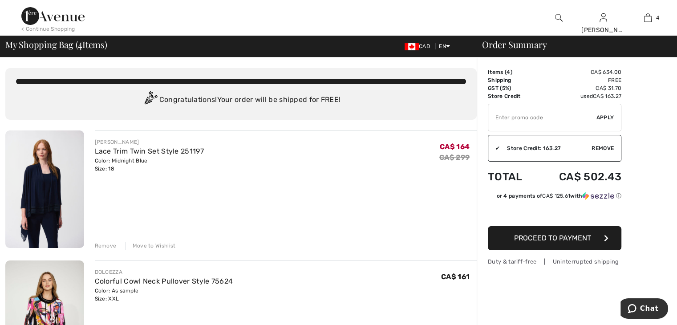
click at [101, 246] on div "Remove" at bounding box center [106, 246] width 22 height 8
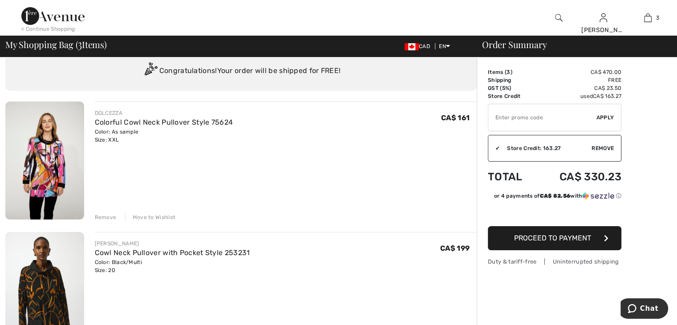
scroll to position [44, 0]
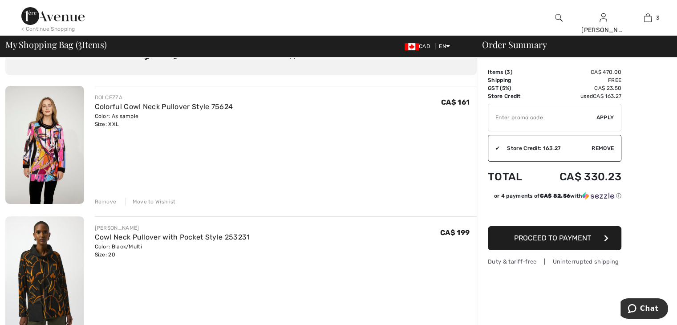
click at [103, 200] on div "Remove" at bounding box center [106, 202] width 22 height 8
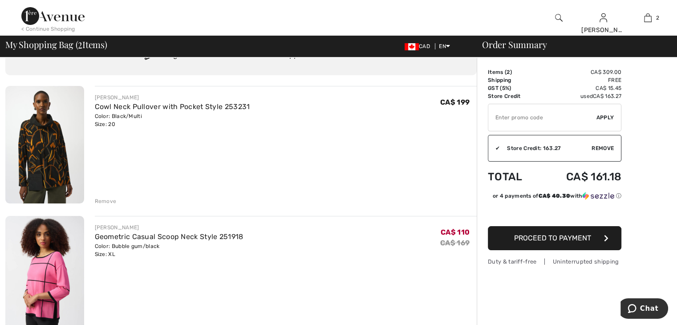
click at [103, 201] on div "Remove" at bounding box center [106, 201] width 22 height 8
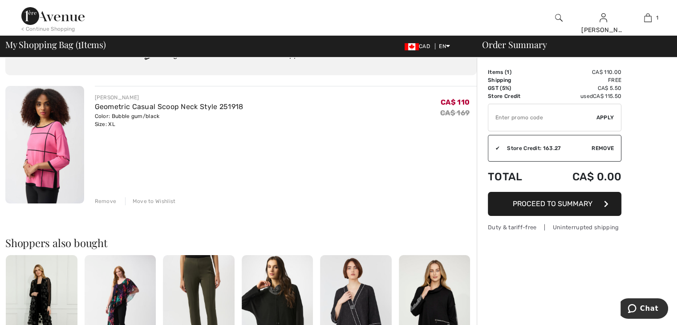
click at [100, 125] on div "Color: Bubble gum/black Size: XL" at bounding box center [169, 120] width 149 height 16
click at [105, 199] on div "Remove" at bounding box center [106, 201] width 22 height 8
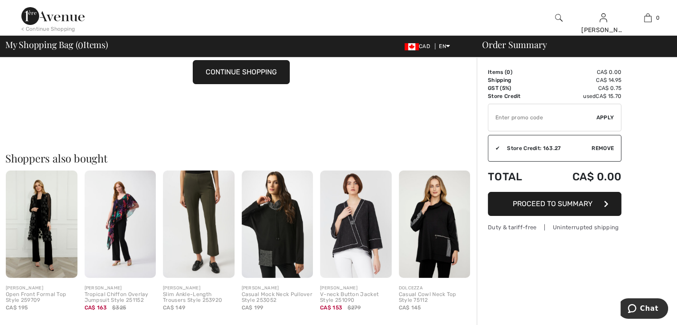
scroll to position [89, 0]
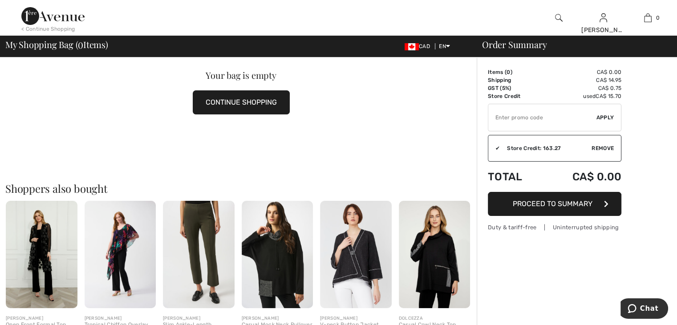
click at [42, 232] on img at bounding box center [42, 254] width 72 height 107
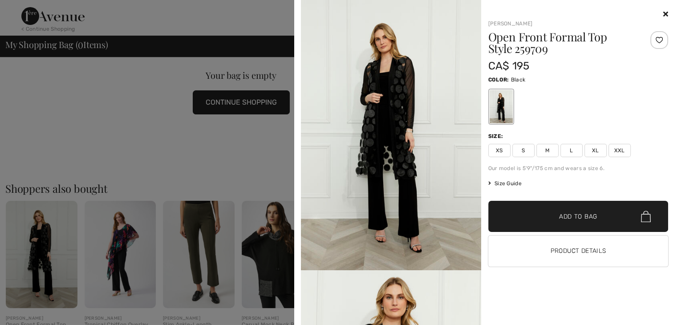
scroll to position [0, 0]
click at [128, 234] on div at bounding box center [338, 162] width 677 height 325
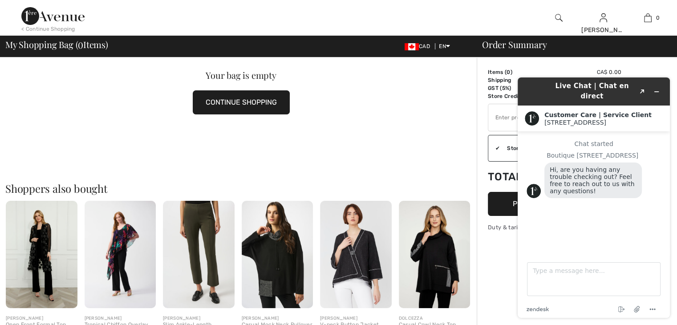
click at [125, 234] on img at bounding box center [121, 254] width 72 height 107
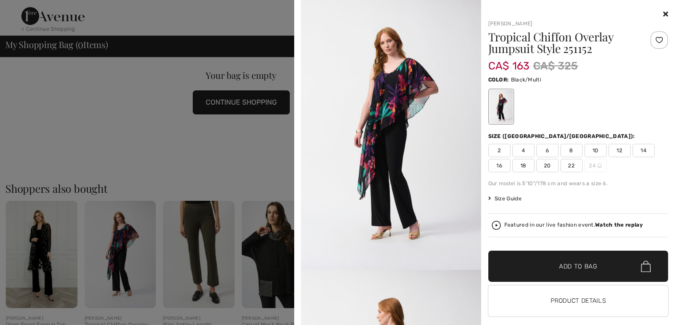
click at [125, 234] on div at bounding box center [338, 162] width 677 height 325
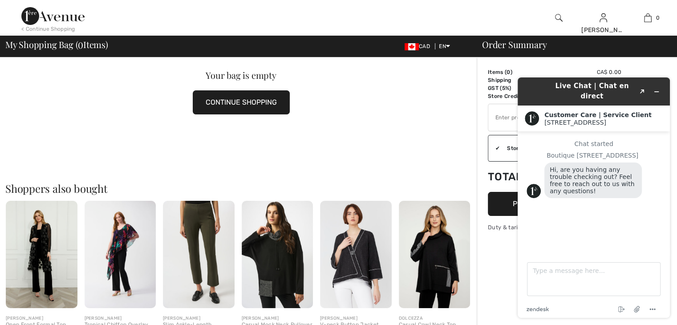
click at [187, 227] on img at bounding box center [199, 254] width 72 height 107
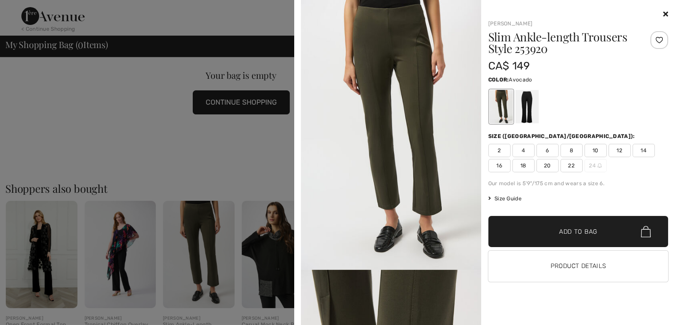
click at [224, 166] on div at bounding box center [338, 162] width 677 height 325
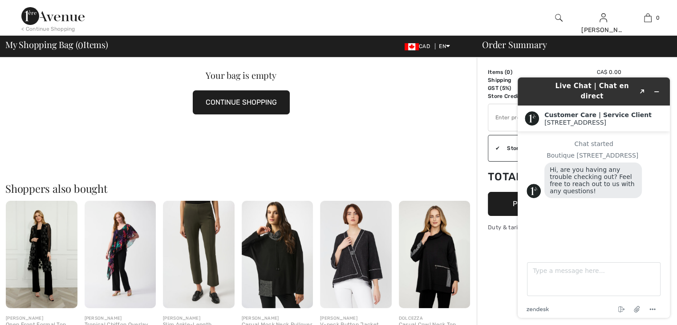
click at [254, 248] on img at bounding box center [278, 254] width 72 height 107
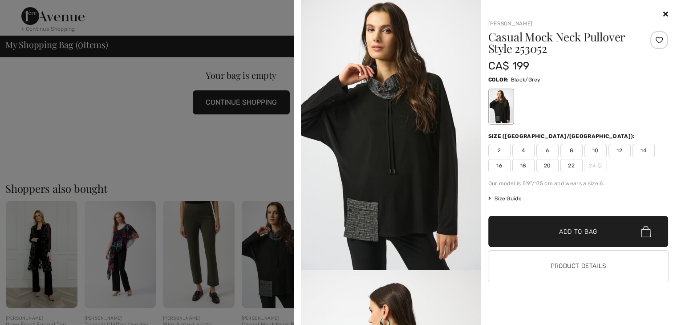
click at [255, 186] on div at bounding box center [338, 162] width 677 height 325
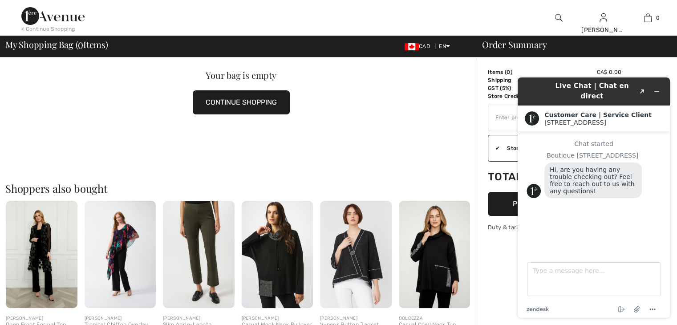
click at [331, 186] on h2 "Shoppers also bought" at bounding box center [240, 188] width 471 height 11
click at [643, 85] on button "Created with Sketch." at bounding box center [642, 91] width 14 height 12
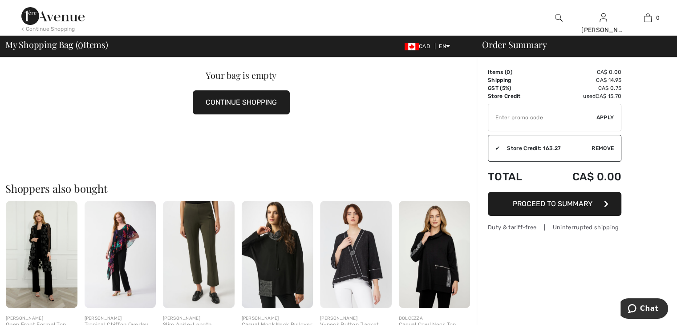
click at [438, 257] on img at bounding box center [435, 254] width 72 height 107
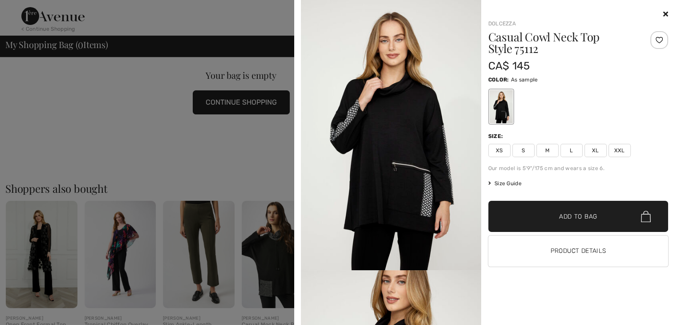
click at [666, 12] on icon at bounding box center [665, 13] width 5 height 7
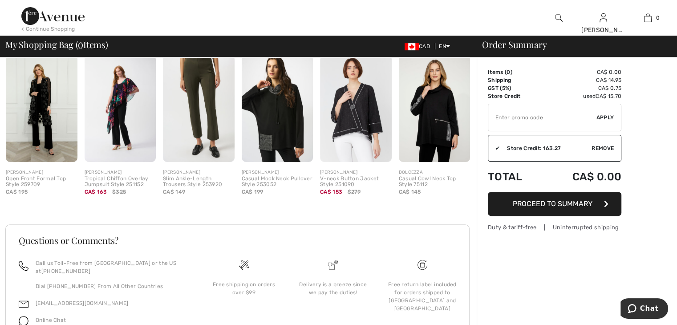
scroll to position [193, 0]
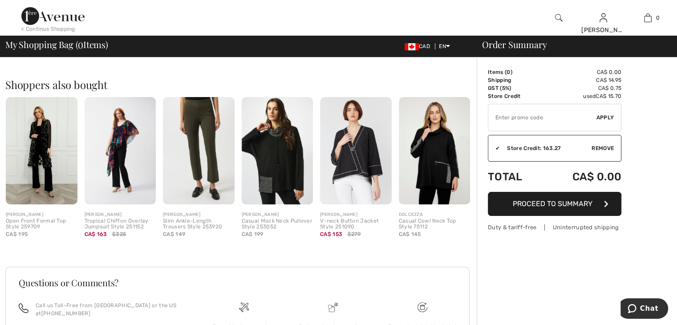
click at [617, 114] on div "✔ Apply Remove" at bounding box center [554, 118] width 133 height 28
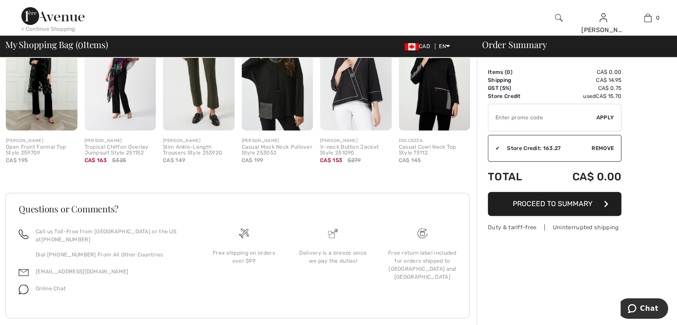
scroll to position [282, 0]
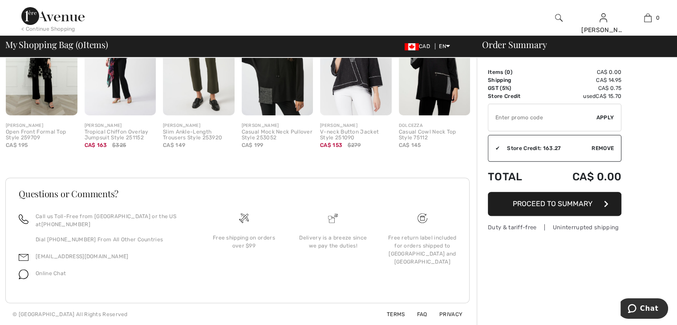
click at [570, 202] on span "Proceed to Summary" at bounding box center [553, 203] width 80 height 8
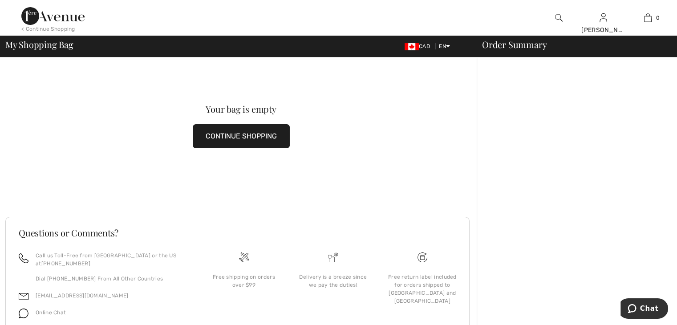
click at [30, 17] on img at bounding box center [52, 16] width 63 height 18
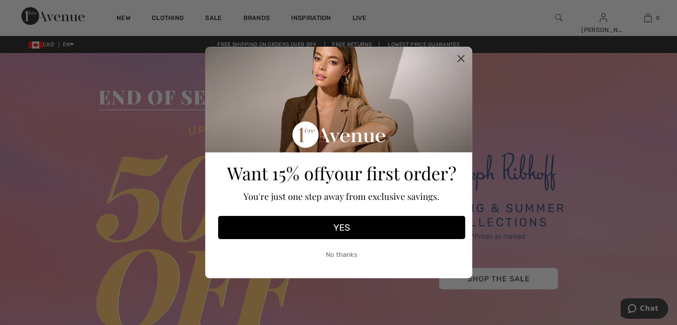
click at [331, 253] on button "No thanks" at bounding box center [341, 254] width 247 height 22
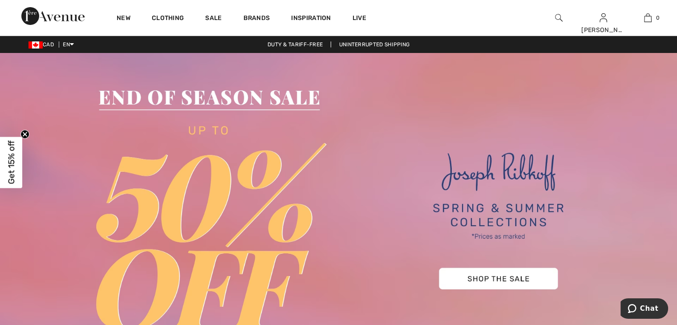
click at [461, 277] on img at bounding box center [338, 215] width 677 height 324
click at [474, 276] on img at bounding box center [338, 215] width 677 height 324
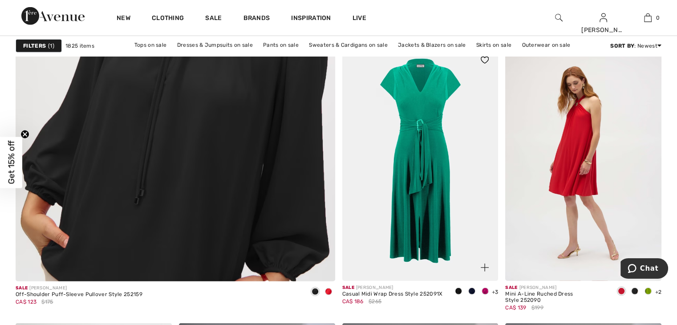
scroll to position [2536, 0]
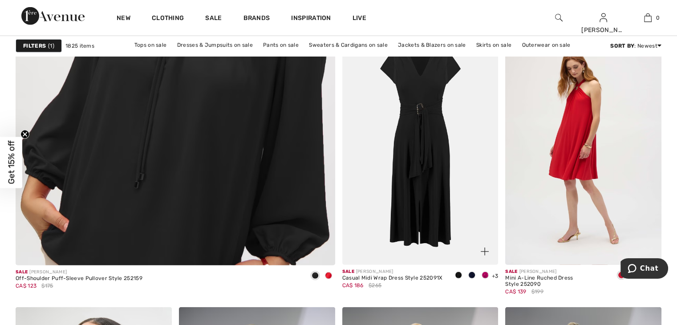
click at [416, 100] on img at bounding box center [420, 148] width 156 height 234
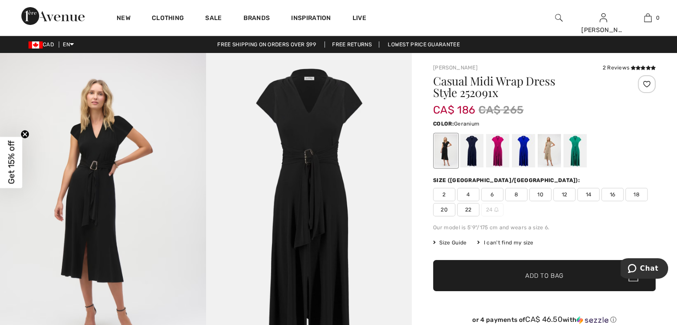
click at [495, 155] on div at bounding box center [497, 150] width 23 height 33
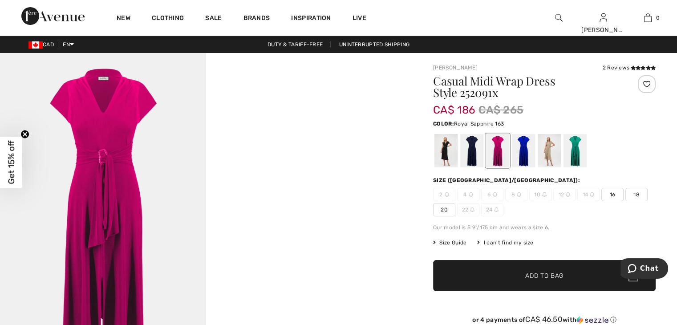
click at [523, 153] on div at bounding box center [523, 150] width 23 height 33
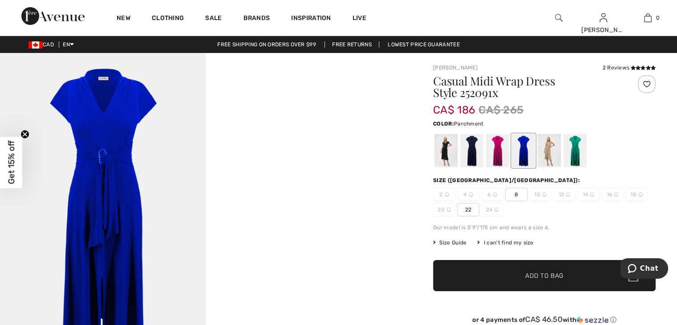
click at [546, 149] on div at bounding box center [548, 150] width 23 height 33
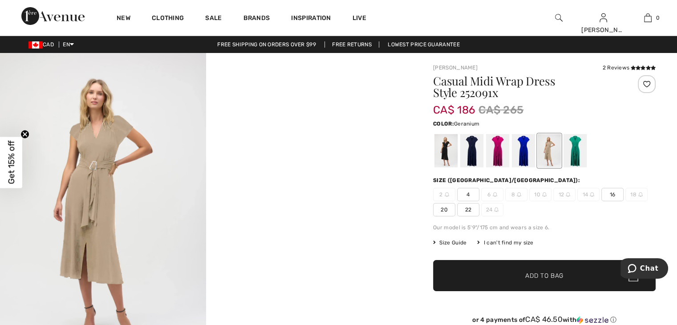
click at [497, 157] on div at bounding box center [497, 150] width 23 height 33
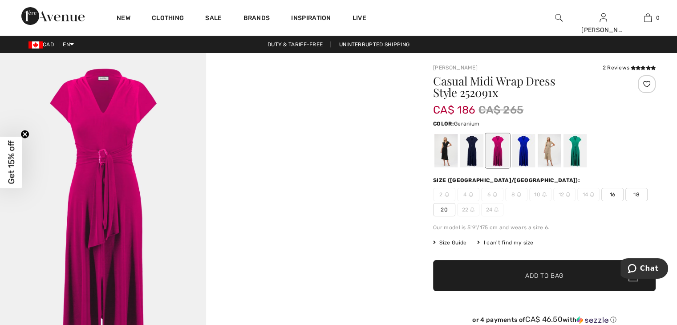
click at [441, 206] on span "20" at bounding box center [444, 209] width 22 height 13
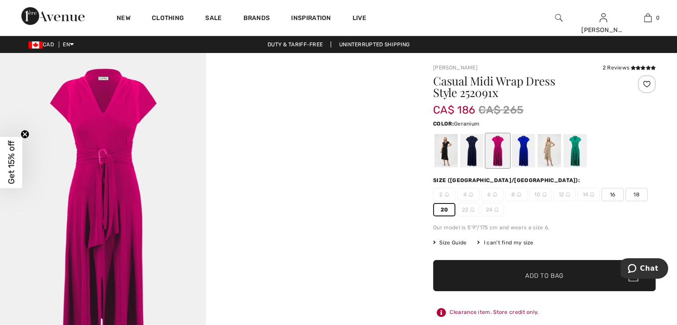
click at [646, 82] on div at bounding box center [647, 84] width 18 height 18
click at [552, 277] on span "Add to Bag" at bounding box center [544, 275] width 38 height 9
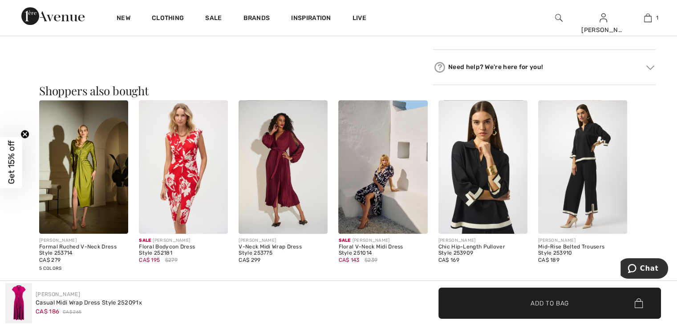
scroll to position [534, 0]
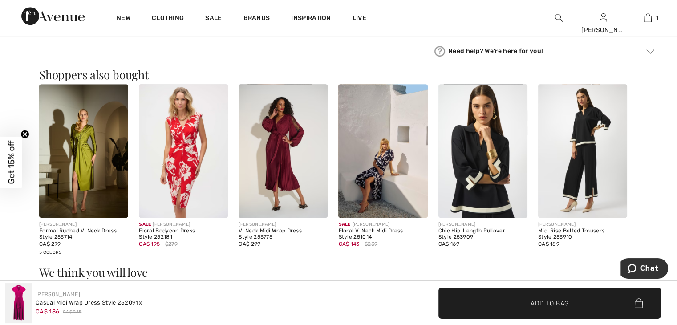
click at [180, 164] on img at bounding box center [183, 150] width 89 height 133
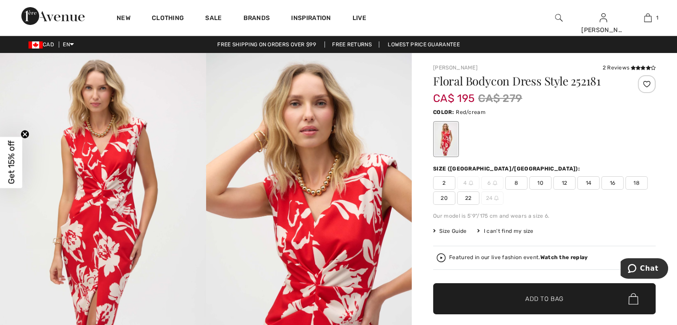
click at [9, 171] on span "Get 15% off" at bounding box center [11, 163] width 10 height 44
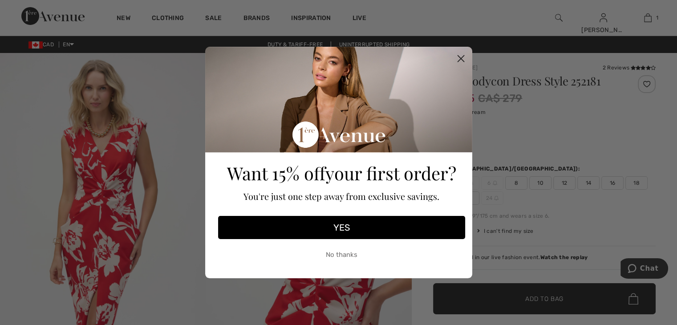
click at [461, 55] on circle "Close dialog" at bounding box center [460, 58] width 15 height 15
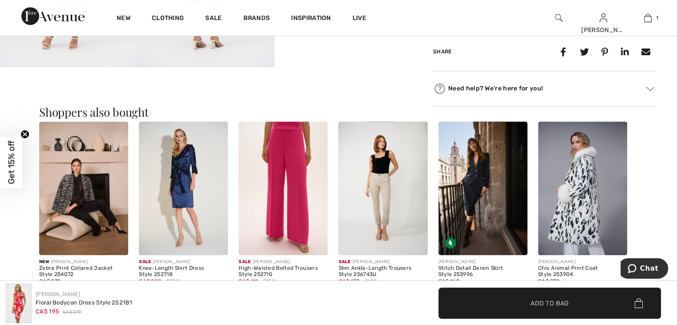
scroll to position [534, 0]
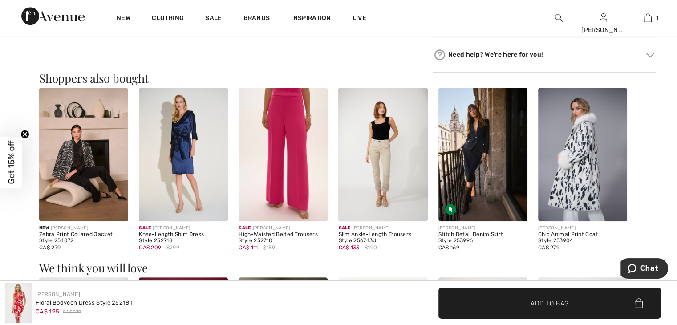
click at [180, 150] on img at bounding box center [183, 154] width 89 height 133
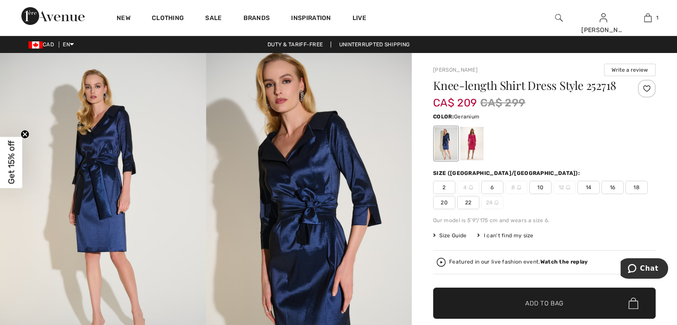
click at [470, 142] on div at bounding box center [471, 143] width 23 height 33
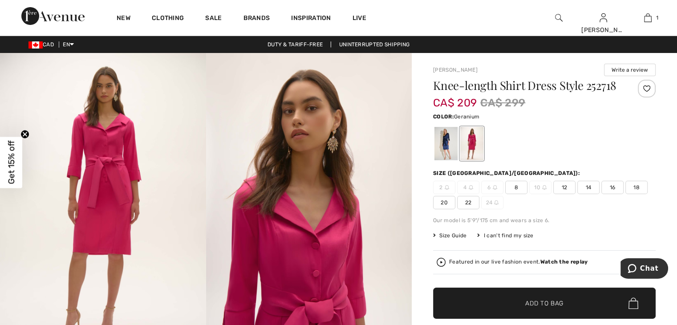
click at [495, 142] on div at bounding box center [544, 143] width 222 height 37
click at [447, 143] on div at bounding box center [445, 143] width 23 height 33
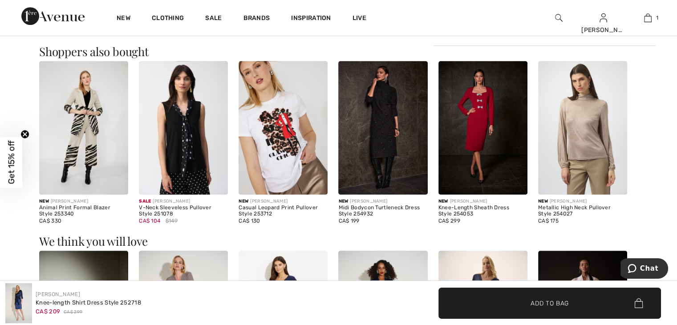
scroll to position [578, 0]
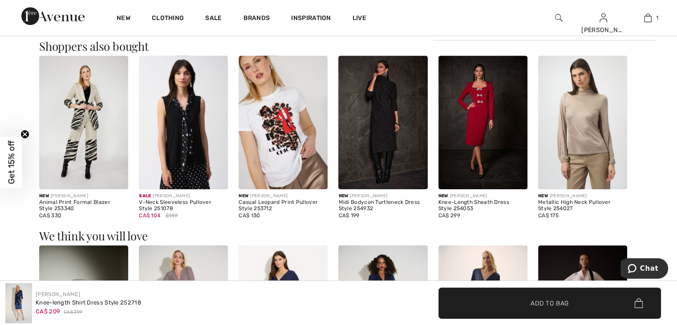
click at [196, 153] on img at bounding box center [183, 122] width 89 height 133
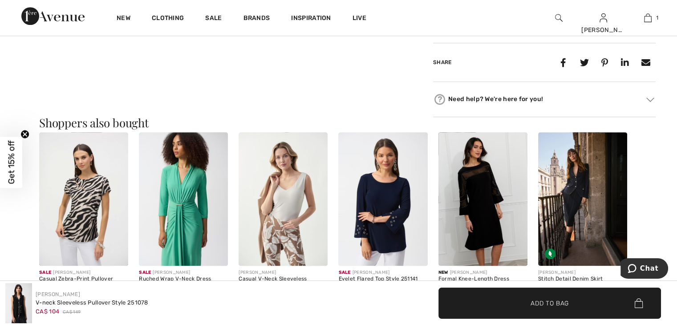
scroll to position [801, 0]
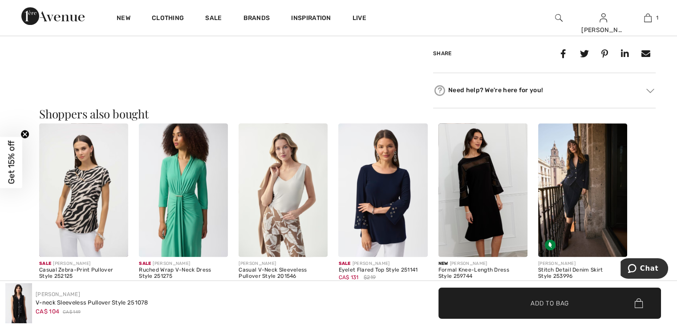
click at [179, 216] on img at bounding box center [183, 189] width 89 height 133
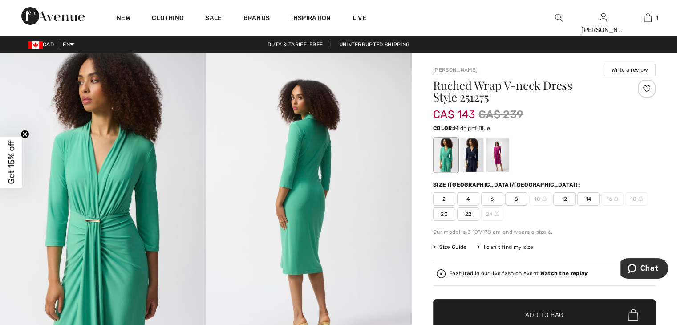
click at [473, 162] on div at bounding box center [471, 154] width 23 height 33
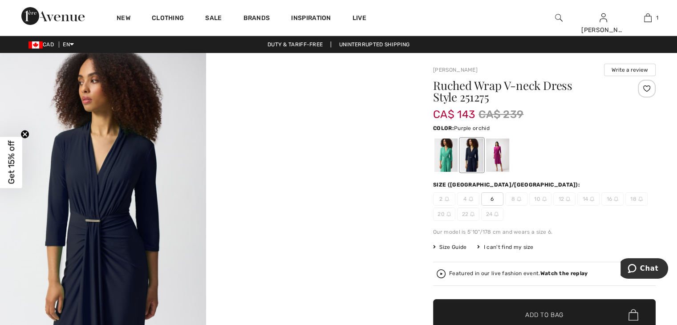
click at [498, 158] on div at bounding box center [497, 154] width 23 height 33
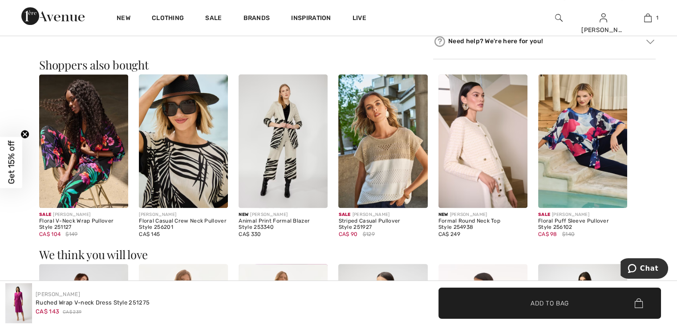
scroll to position [578, 0]
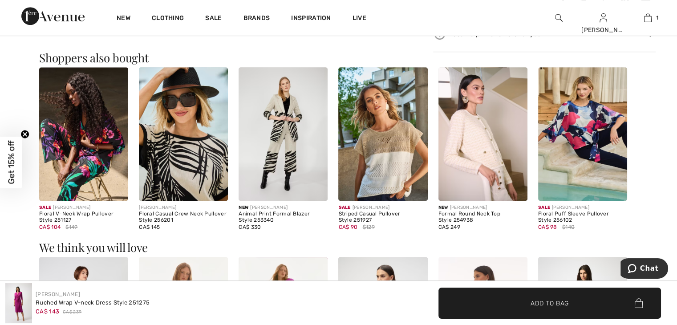
click at [197, 168] on img at bounding box center [183, 133] width 89 height 133
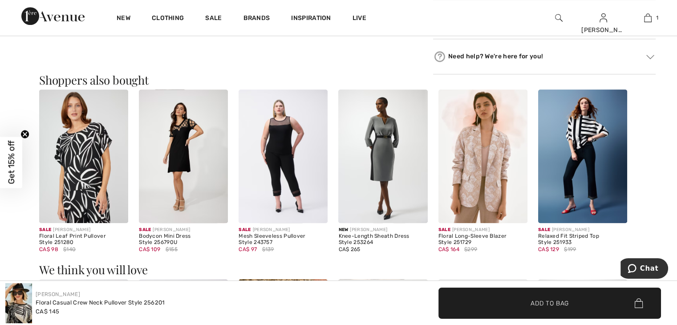
scroll to position [801, 0]
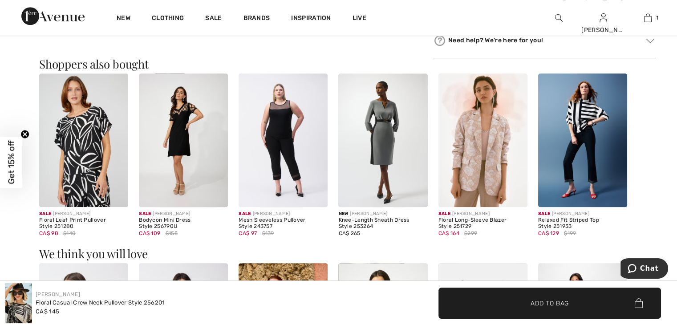
click at [578, 105] on img at bounding box center [582, 139] width 89 height 133
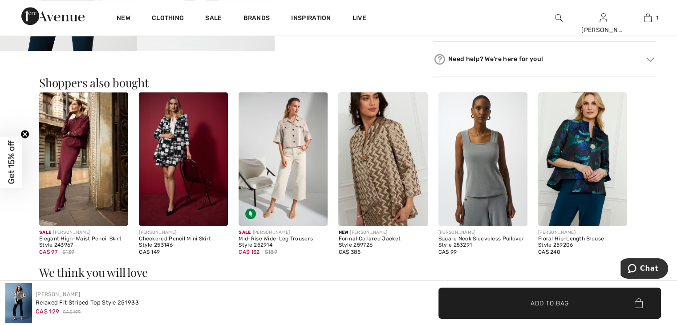
scroll to position [712, 0]
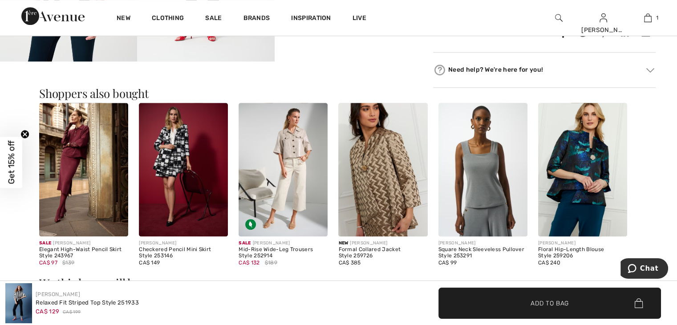
click at [380, 200] on img at bounding box center [382, 169] width 89 height 133
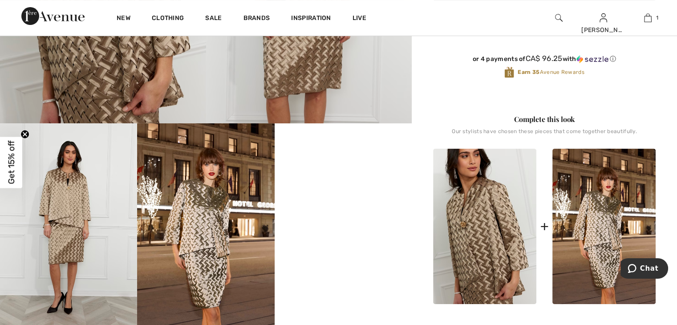
scroll to position [267, 0]
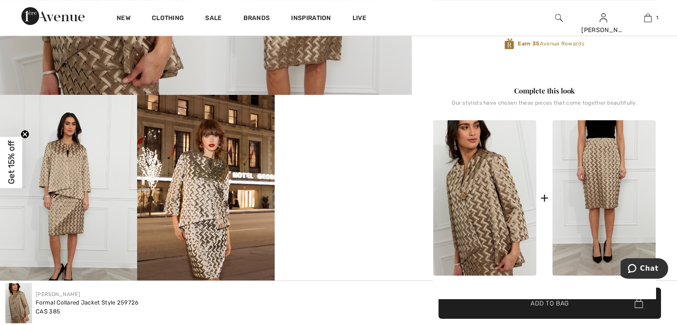
click at [596, 194] on img at bounding box center [603, 197] width 103 height 155
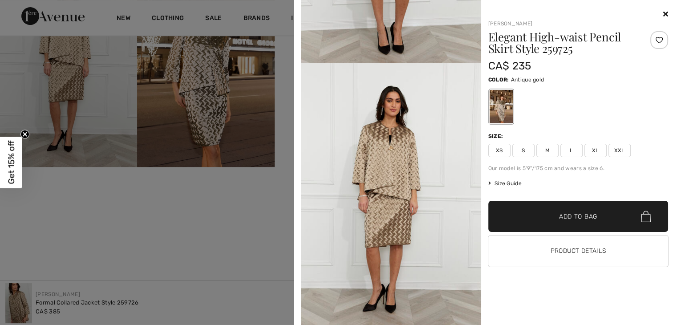
scroll to position [845, 0]
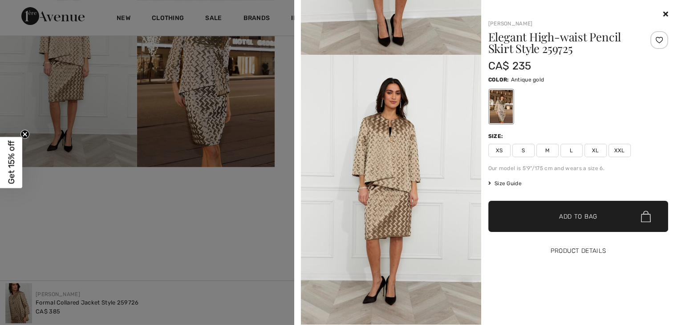
click at [541, 246] on button "Product Details" at bounding box center [578, 250] width 180 height 31
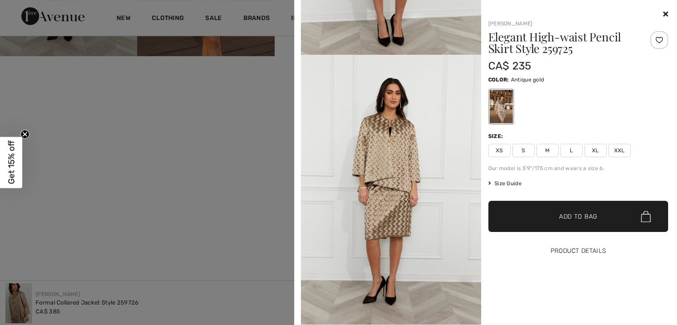
scroll to position [578, 0]
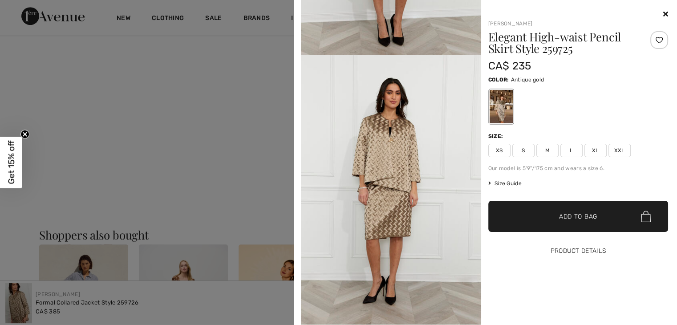
click at [561, 247] on button "Product Details" at bounding box center [578, 250] width 180 height 31
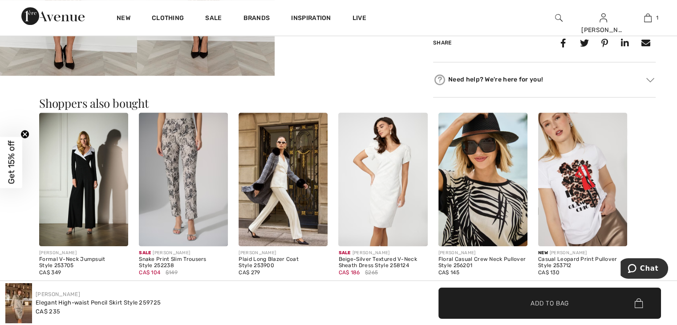
scroll to position [712, 0]
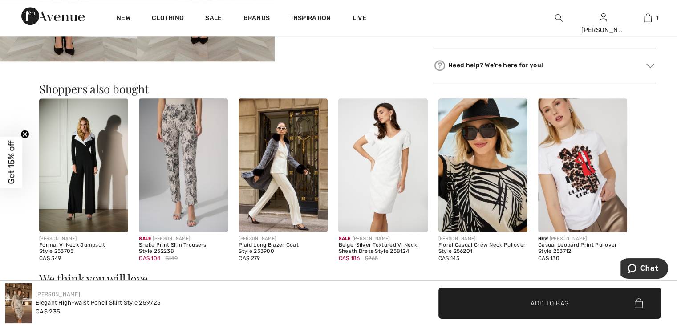
click at [479, 210] on img at bounding box center [482, 164] width 89 height 133
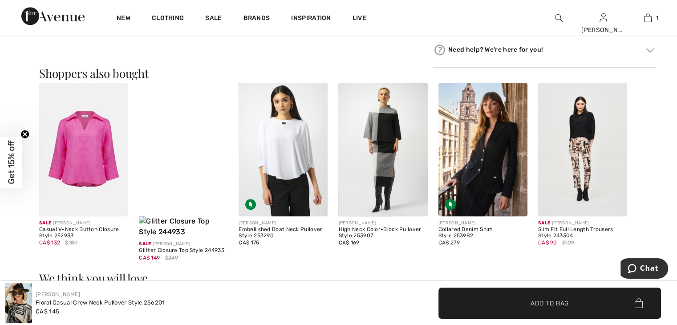
scroll to position [801, 0]
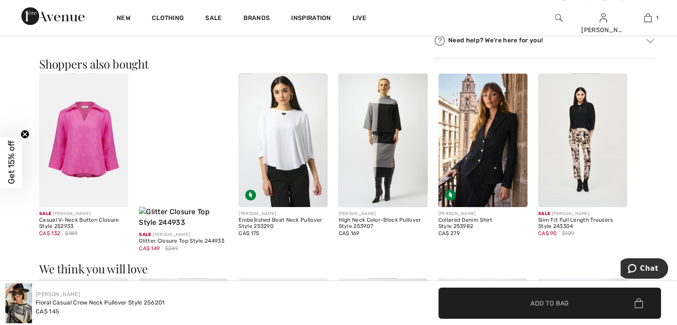
click at [80, 149] on img at bounding box center [83, 139] width 89 height 133
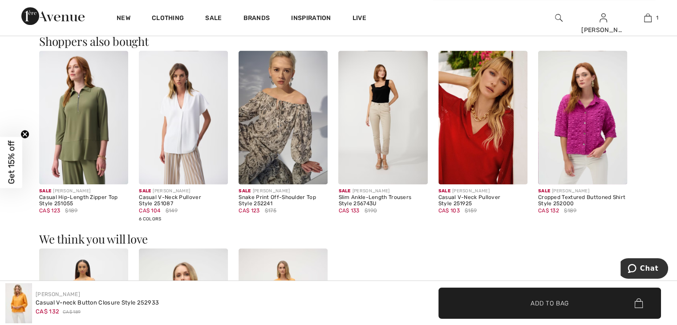
scroll to position [578, 0]
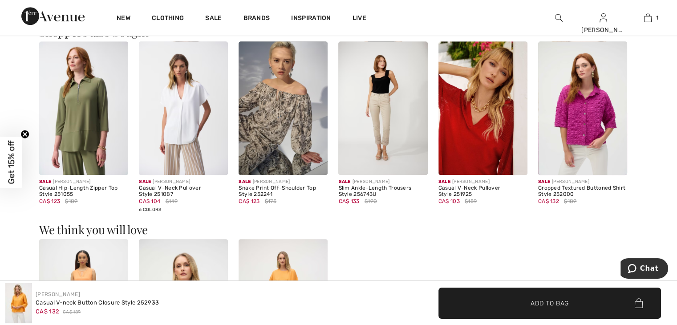
click at [470, 143] on img at bounding box center [482, 107] width 89 height 133
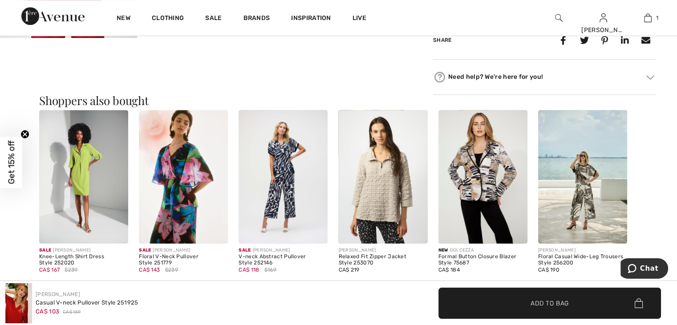
scroll to position [756, 0]
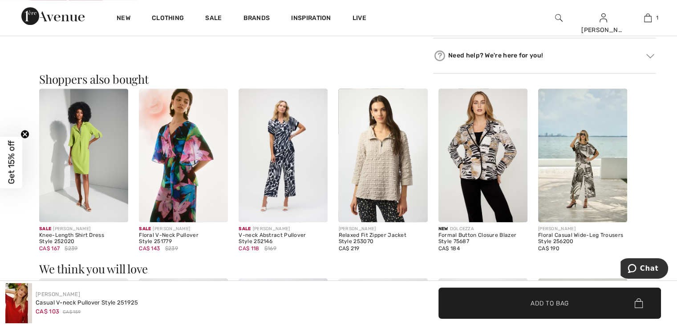
click at [78, 152] on img at bounding box center [83, 155] width 89 height 133
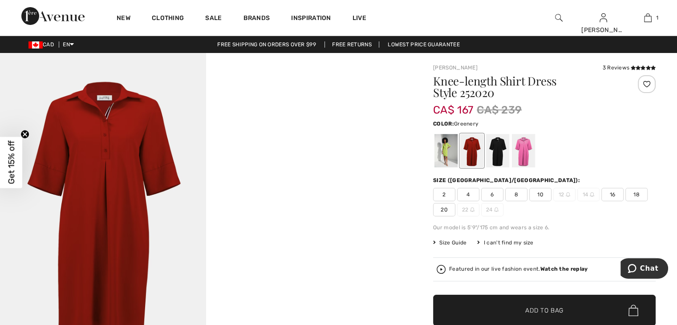
click at [441, 149] on div at bounding box center [445, 150] width 23 height 33
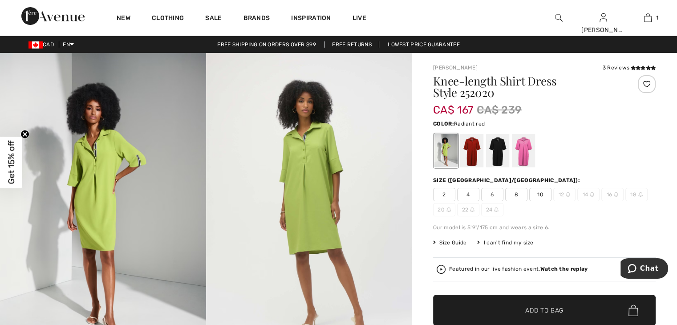
click at [471, 144] on div at bounding box center [471, 150] width 23 height 33
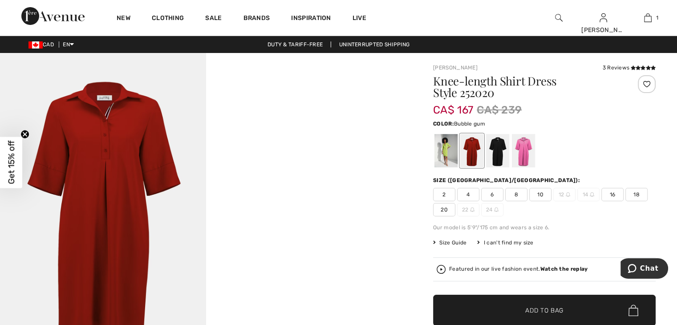
click at [525, 143] on div at bounding box center [523, 150] width 23 height 33
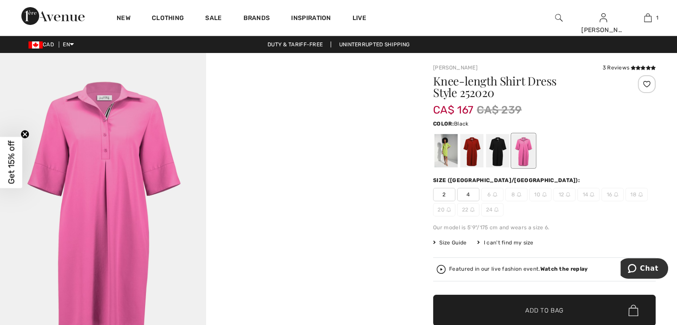
click at [498, 149] on div at bounding box center [497, 150] width 23 height 33
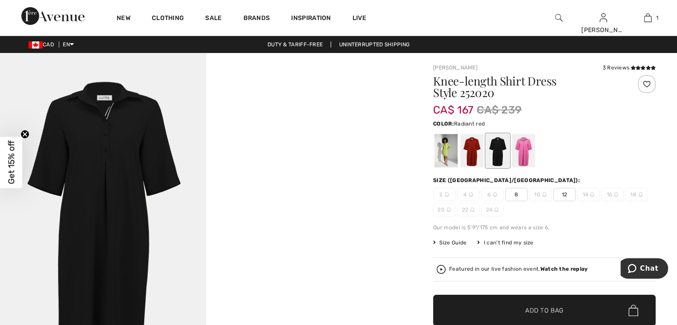
click at [470, 151] on div at bounding box center [471, 150] width 23 height 33
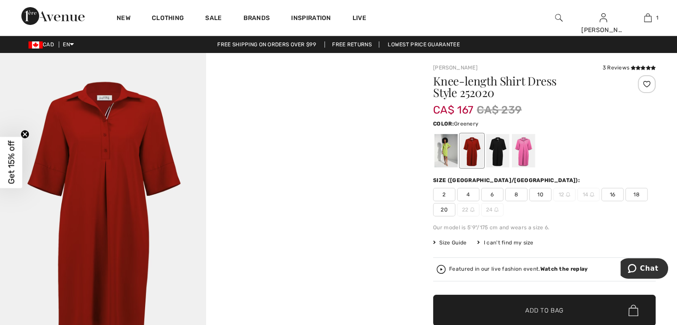
click at [447, 151] on div at bounding box center [445, 150] width 23 height 33
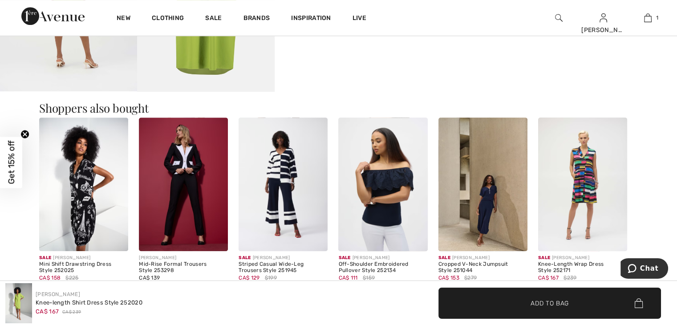
scroll to position [712, 0]
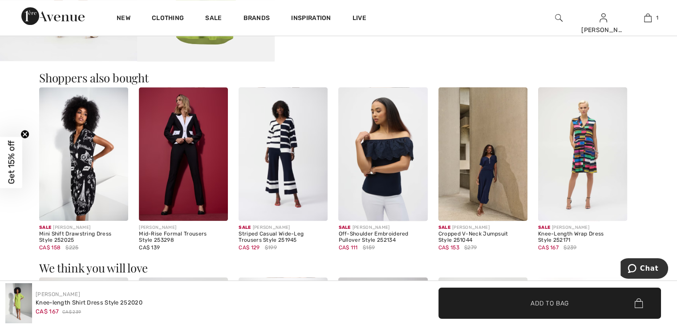
click at [85, 192] on img at bounding box center [83, 153] width 89 height 133
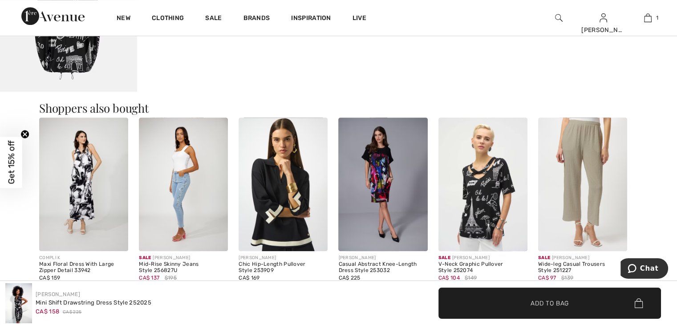
scroll to position [667, 0]
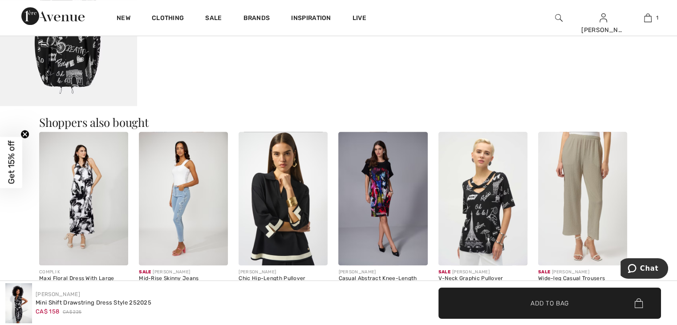
click at [370, 181] on img at bounding box center [382, 198] width 89 height 133
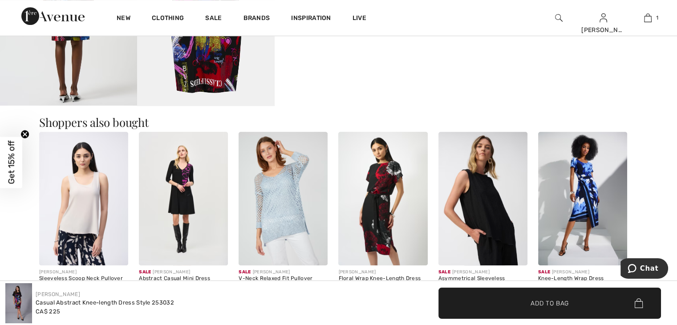
scroll to position [712, 0]
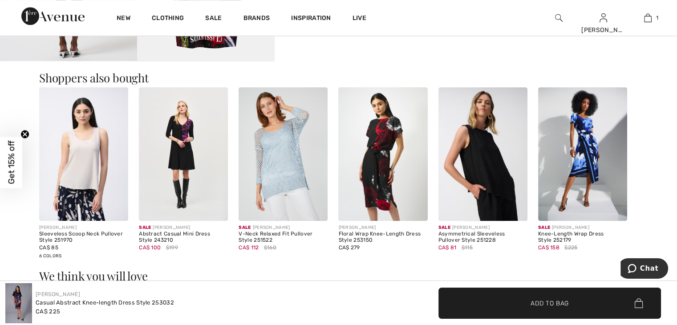
click at [191, 176] on img at bounding box center [183, 153] width 89 height 133
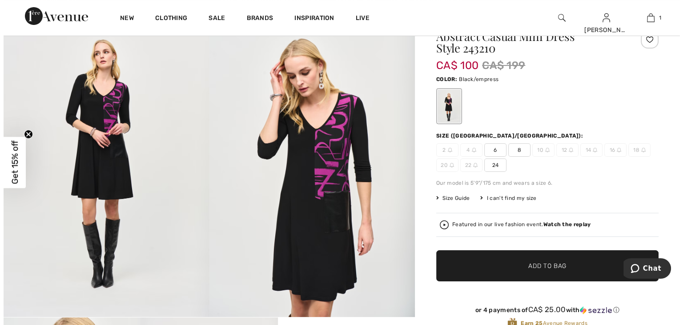
scroll to position [89, 0]
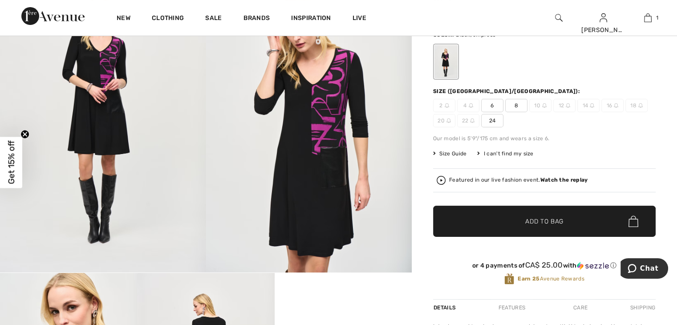
click at [546, 178] on strong "Watch the replay" at bounding box center [564, 180] width 48 height 6
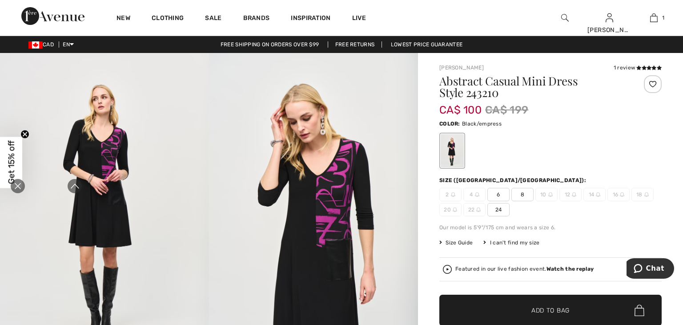
scroll to position [0, 0]
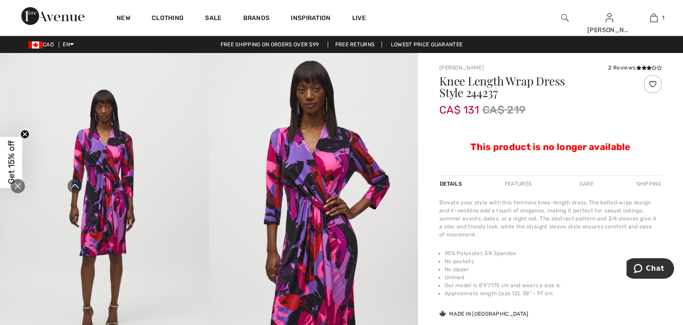
click at [536, 84] on h1 "Knee Length Wrap Dress Style 244237" at bounding box center [533, 86] width 186 height 23
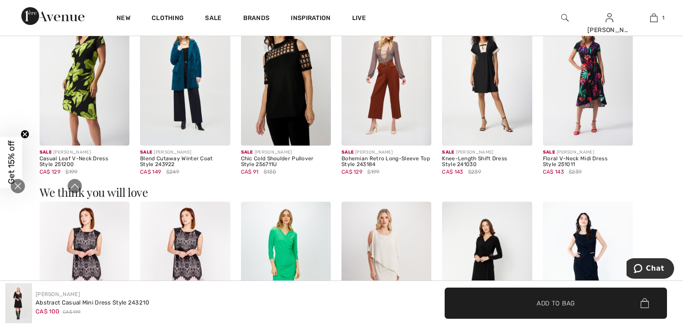
scroll to position [801, 0]
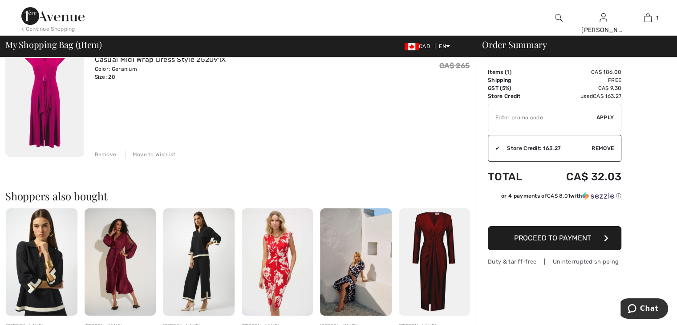
scroll to position [89, 0]
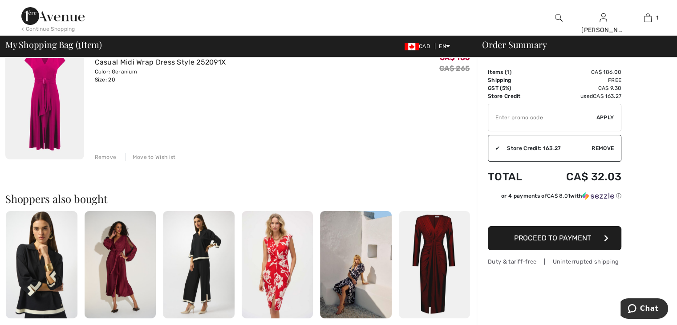
click at [427, 258] on img at bounding box center [435, 264] width 72 height 107
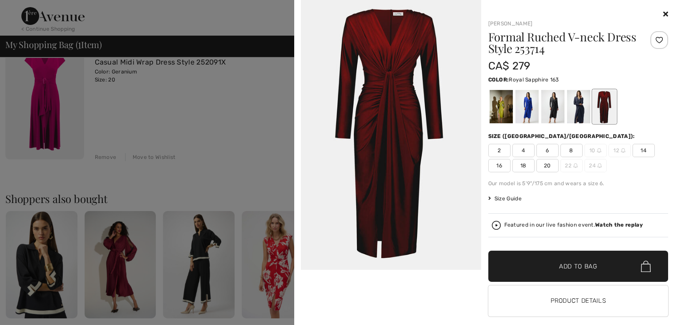
click at [524, 107] on div at bounding box center [526, 106] width 23 height 33
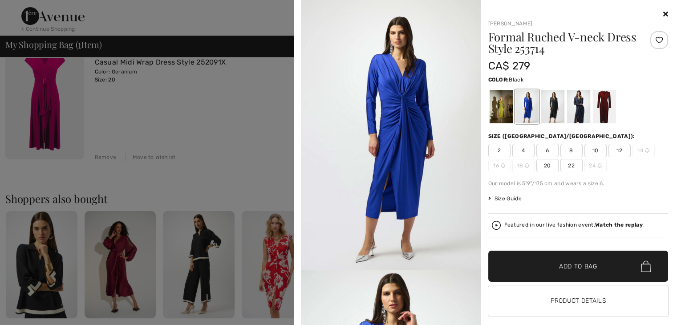
click at [550, 101] on div at bounding box center [552, 106] width 23 height 33
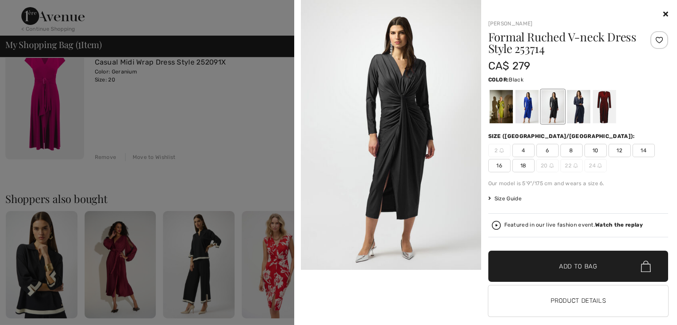
click at [101, 63] on div at bounding box center [338, 162] width 677 height 325
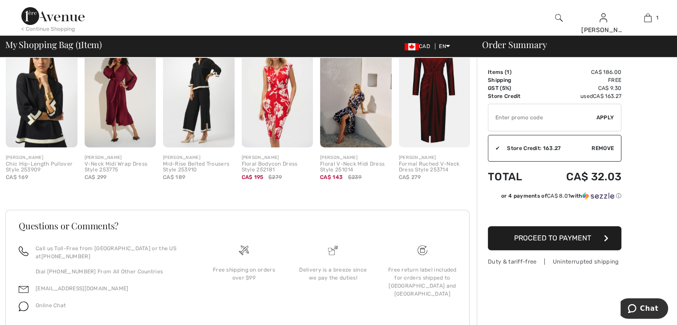
scroll to position [292, 0]
